Goal: Task Accomplishment & Management: Manage account settings

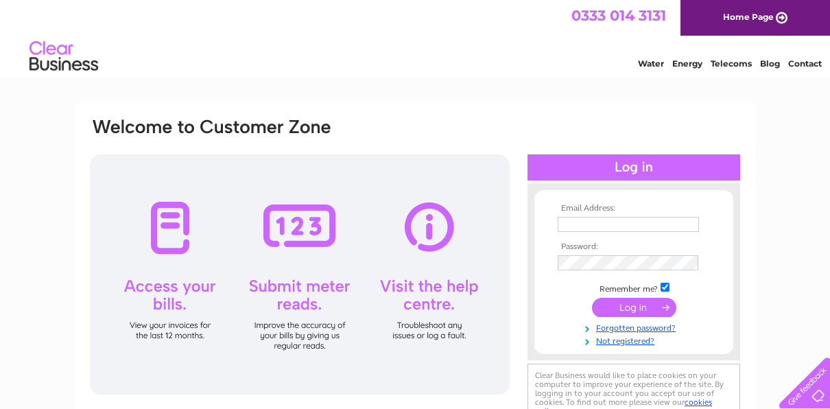
type input "jim.pickett@liftruks.co.uk"
click at [629, 302] on input "submit" at bounding box center [634, 307] width 84 height 19
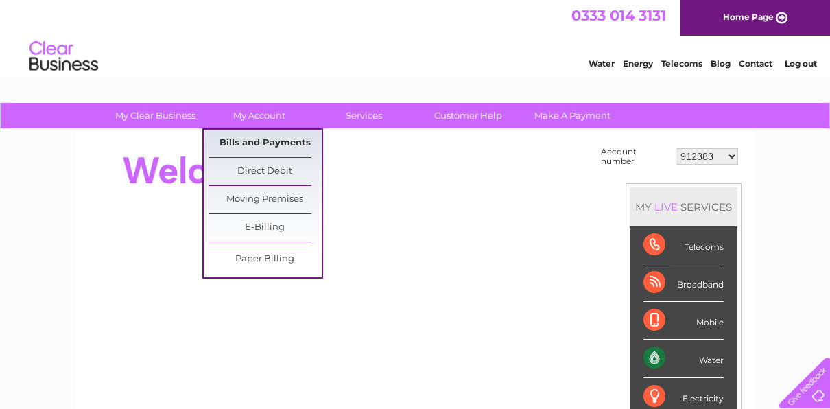
click at [243, 137] on link "Bills and Payments" at bounding box center [264, 143] width 113 height 27
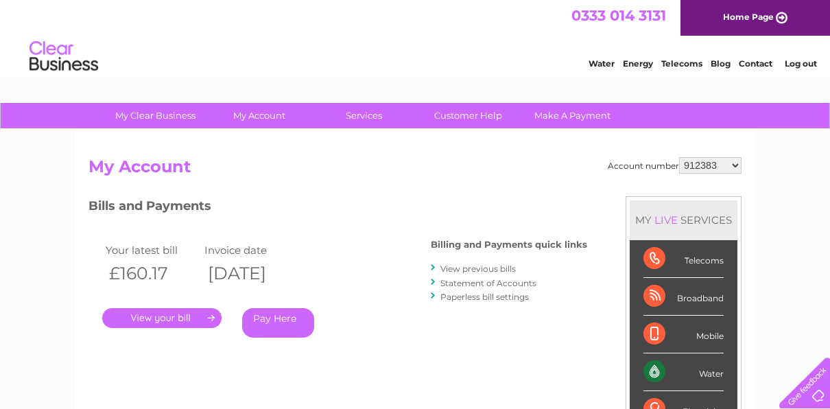
click at [170, 312] on link "." at bounding box center [161, 318] width 119 height 20
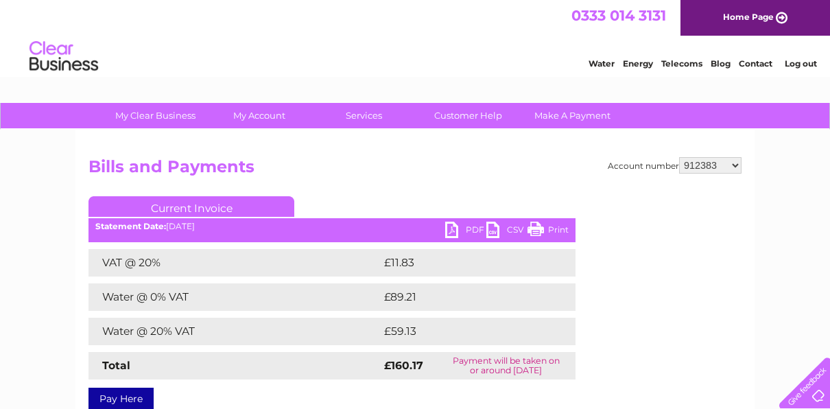
click at [451, 226] on link "PDF" at bounding box center [465, 231] width 41 height 20
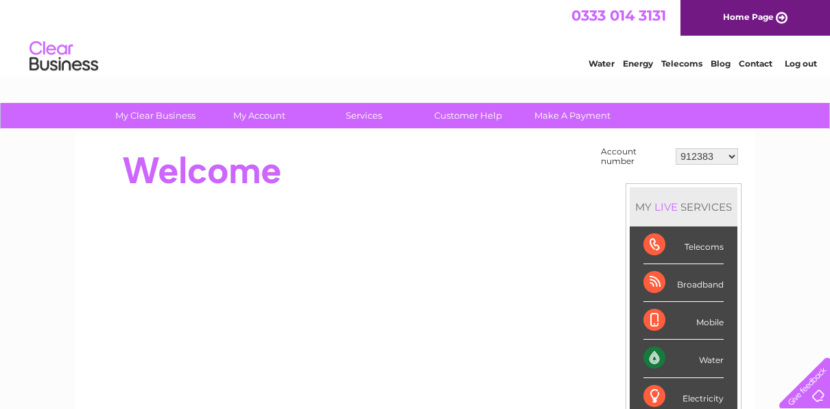
click at [731, 154] on select "912383 912458 916212 916215 916224 1113234 30311536" at bounding box center [706, 156] width 62 height 16
select select "916212"
click at [677, 148] on select "912383 912458 916212 916215 916224 1113234 30311536" at bounding box center [706, 156] width 62 height 16
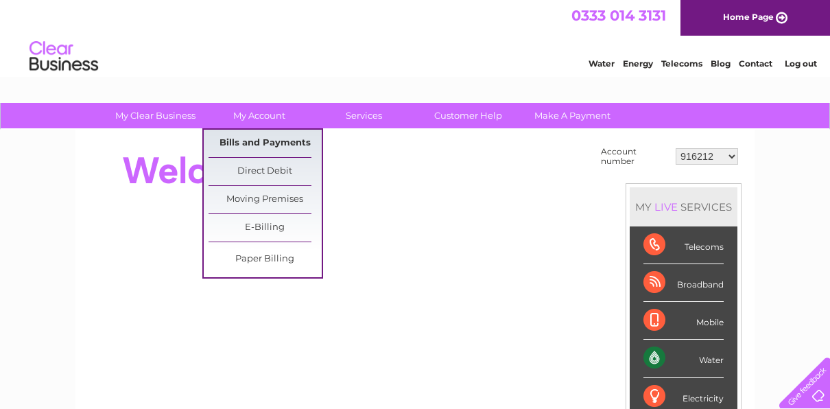
click at [256, 136] on link "Bills and Payments" at bounding box center [264, 143] width 113 height 27
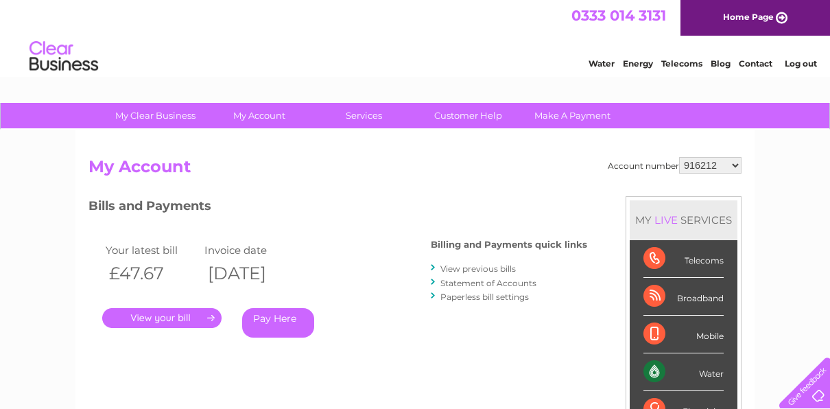
click at [156, 318] on link "." at bounding box center [161, 318] width 119 height 20
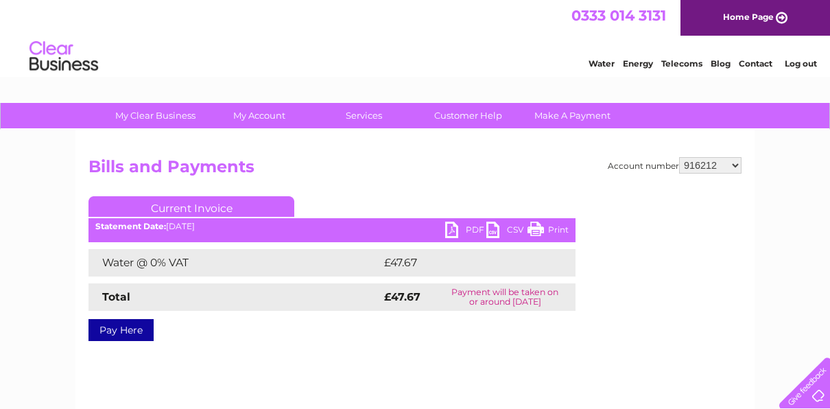
click at [451, 228] on link "PDF" at bounding box center [465, 231] width 41 height 20
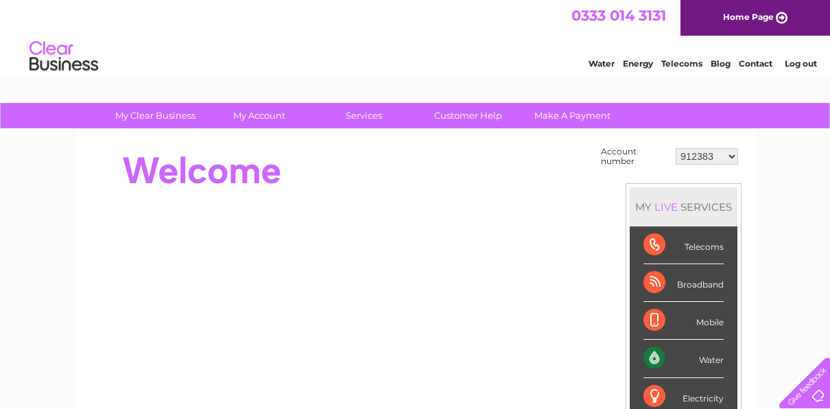
click at [732, 152] on select "912383 912458 916212 916215 916224 1113234 30311536" at bounding box center [706, 156] width 62 height 16
select select "30311536"
click at [677, 148] on select "912383 912458 916212 916215 916224 1113234 30311536" at bounding box center [706, 156] width 62 height 16
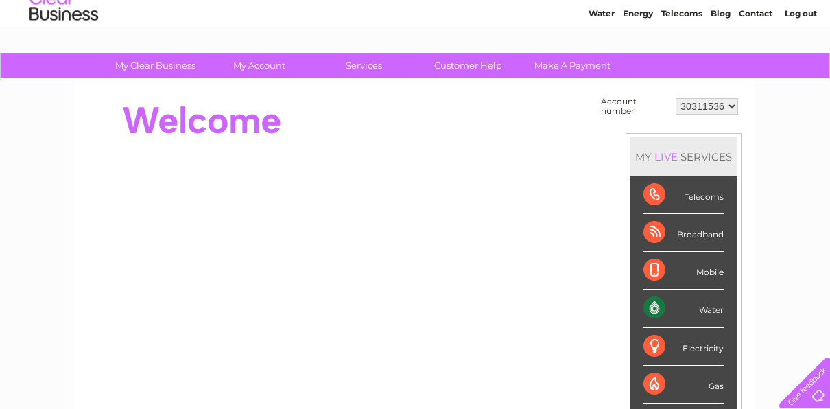
scroll to position [51, 0]
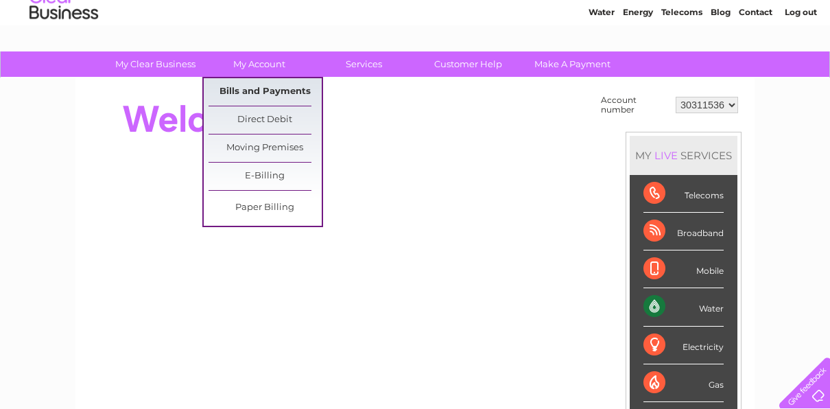
click at [257, 89] on link "Bills and Payments" at bounding box center [264, 91] width 113 height 27
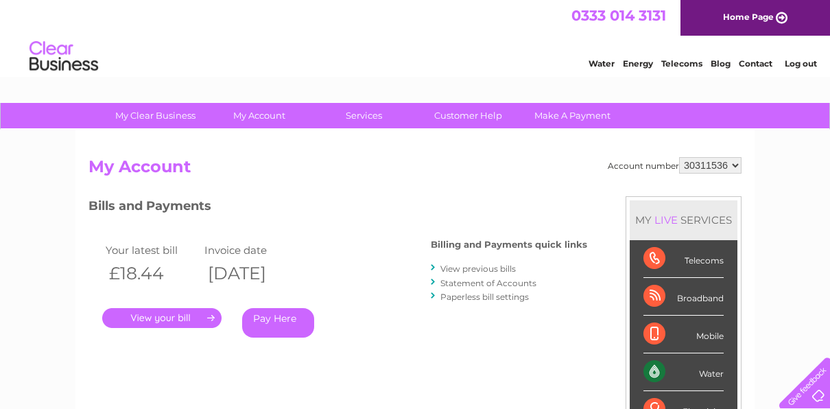
click at [165, 313] on link "." at bounding box center [161, 318] width 119 height 20
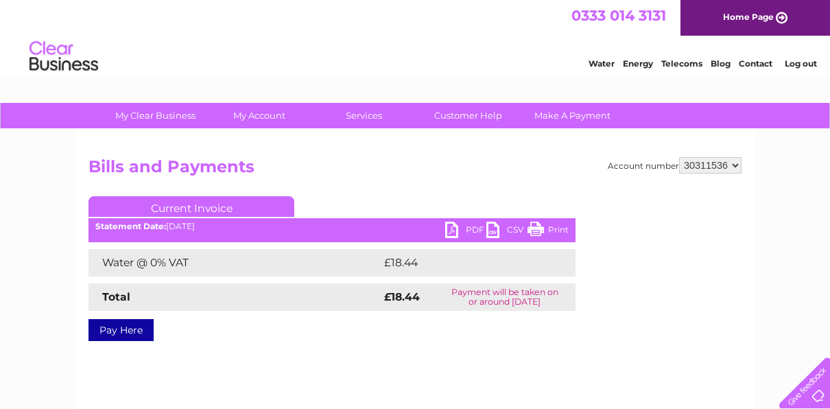
click at [460, 227] on link "PDF" at bounding box center [465, 231] width 41 height 20
